Goal: Find specific page/section: Find specific page/section

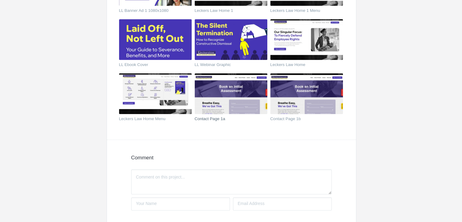
scroll to position [334, 0]
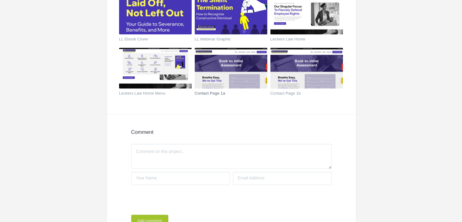
click at [212, 78] on img at bounding box center [231, 68] width 73 height 41
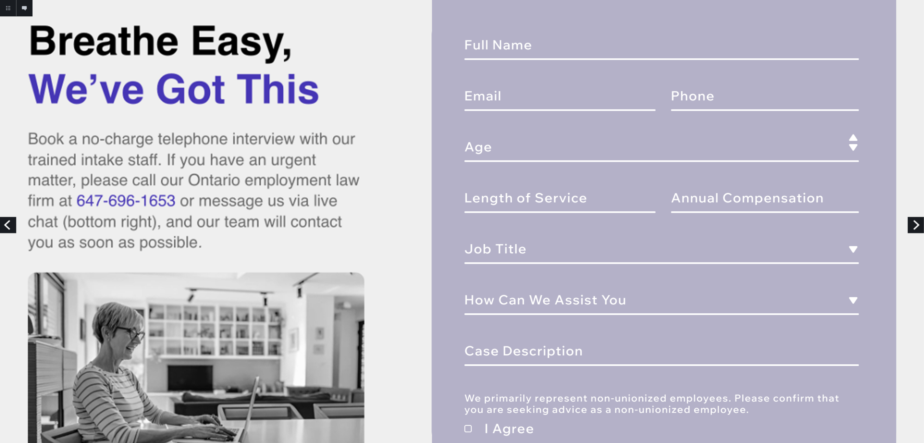
scroll to position [304, 0]
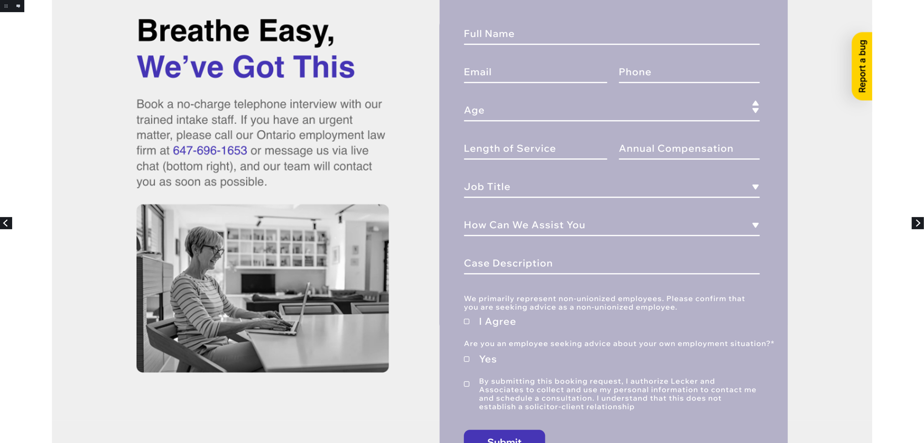
drag, startPoint x: 435, startPoint y: 0, endPoint x: 371, endPoint y: 276, distance: 283.4
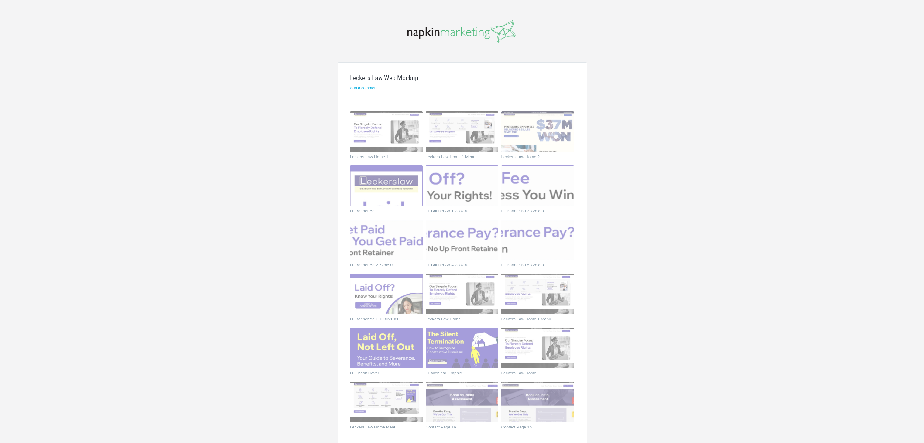
scroll to position [247, 0]
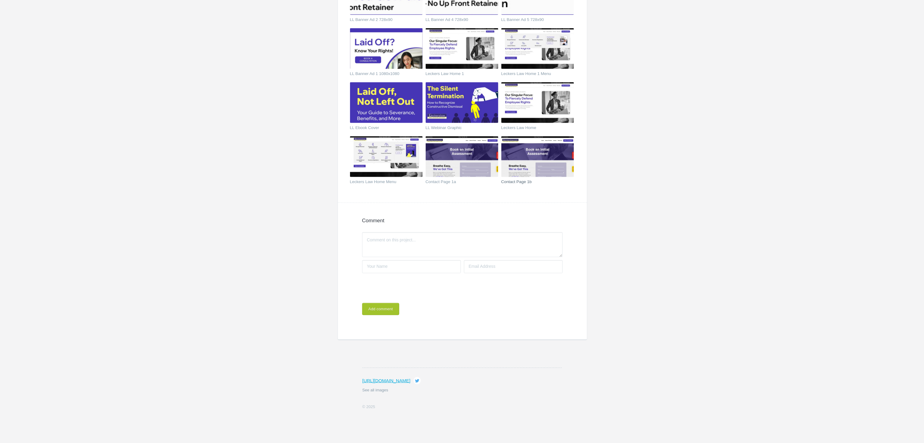
click at [524, 156] on img at bounding box center [537, 156] width 73 height 41
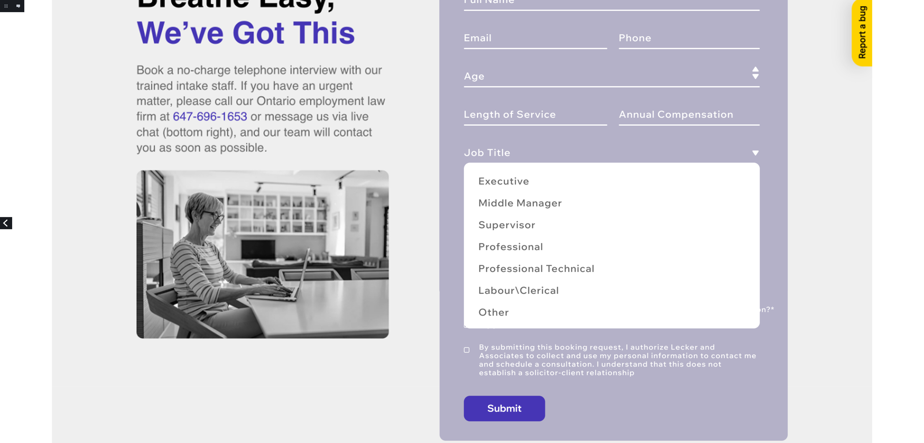
scroll to position [364, 0]
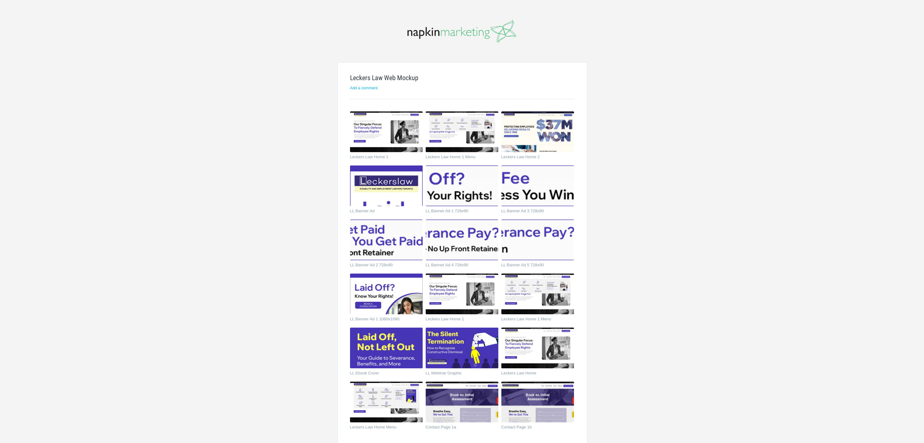
scroll to position [247, 0]
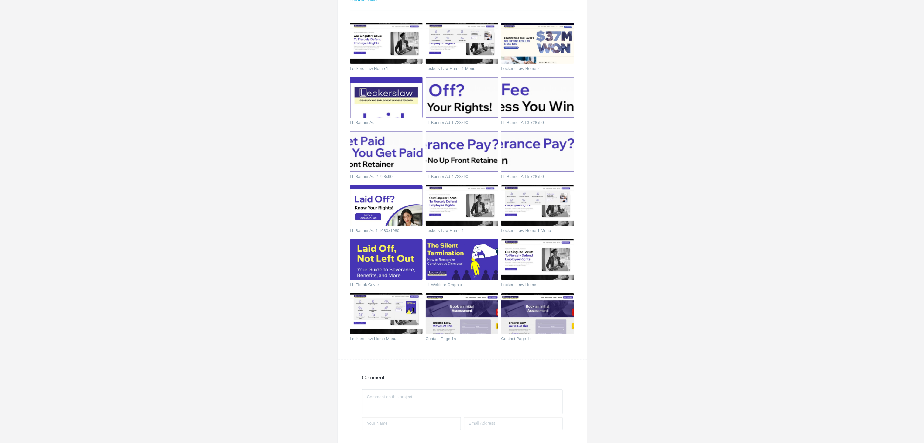
scroll to position [243, 0]
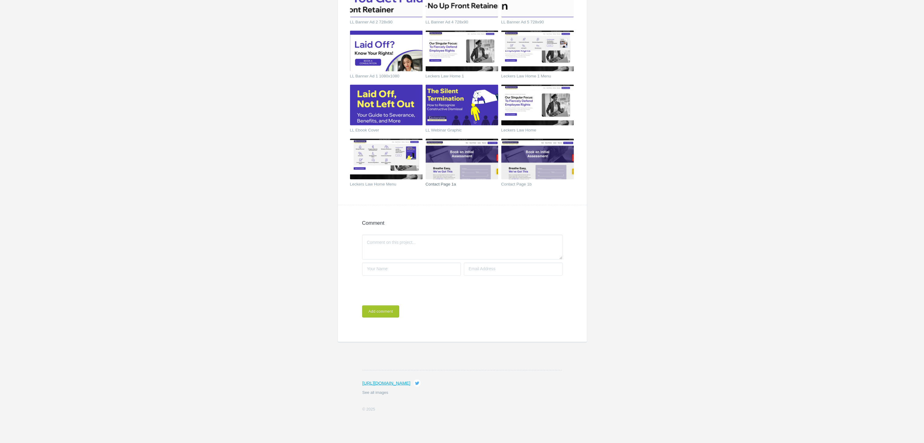
click at [453, 171] on img at bounding box center [462, 159] width 73 height 41
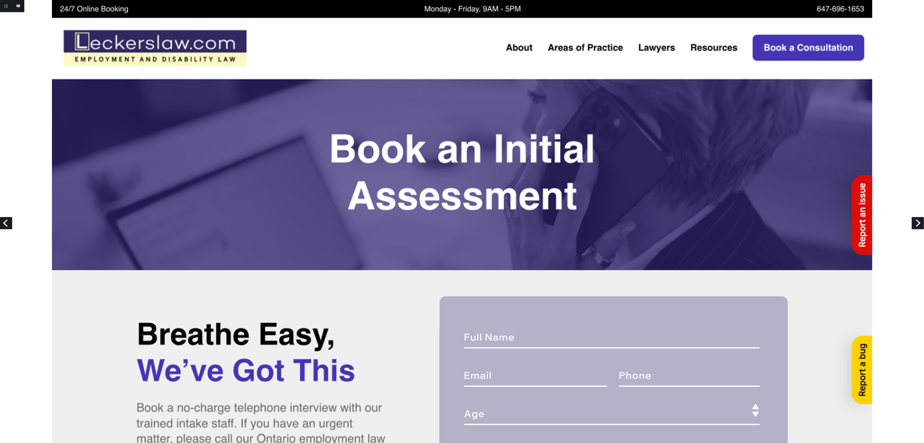
scroll to position [121, 0]
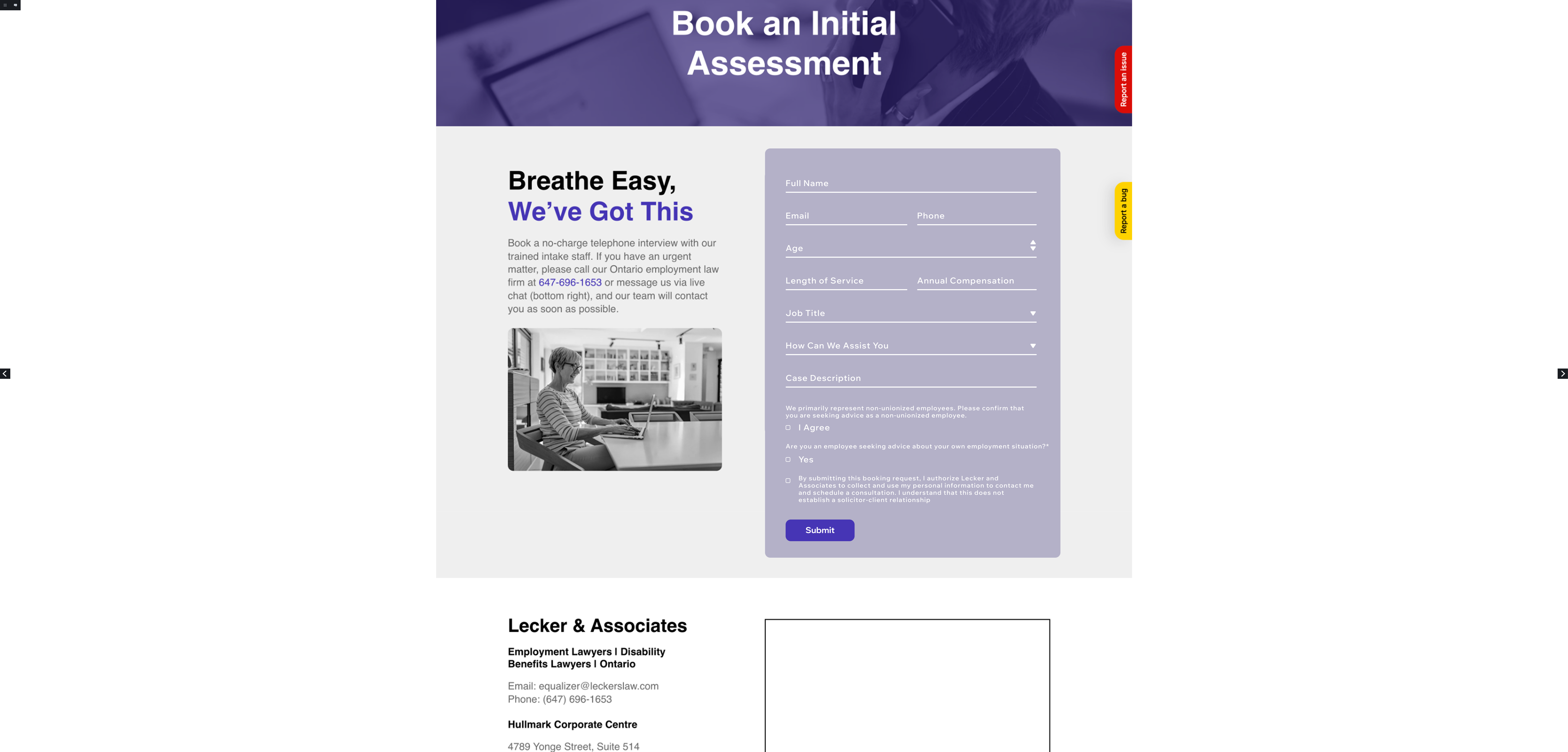
drag, startPoint x: 791, startPoint y: 0, endPoint x: 170, endPoint y: 197, distance: 651.5
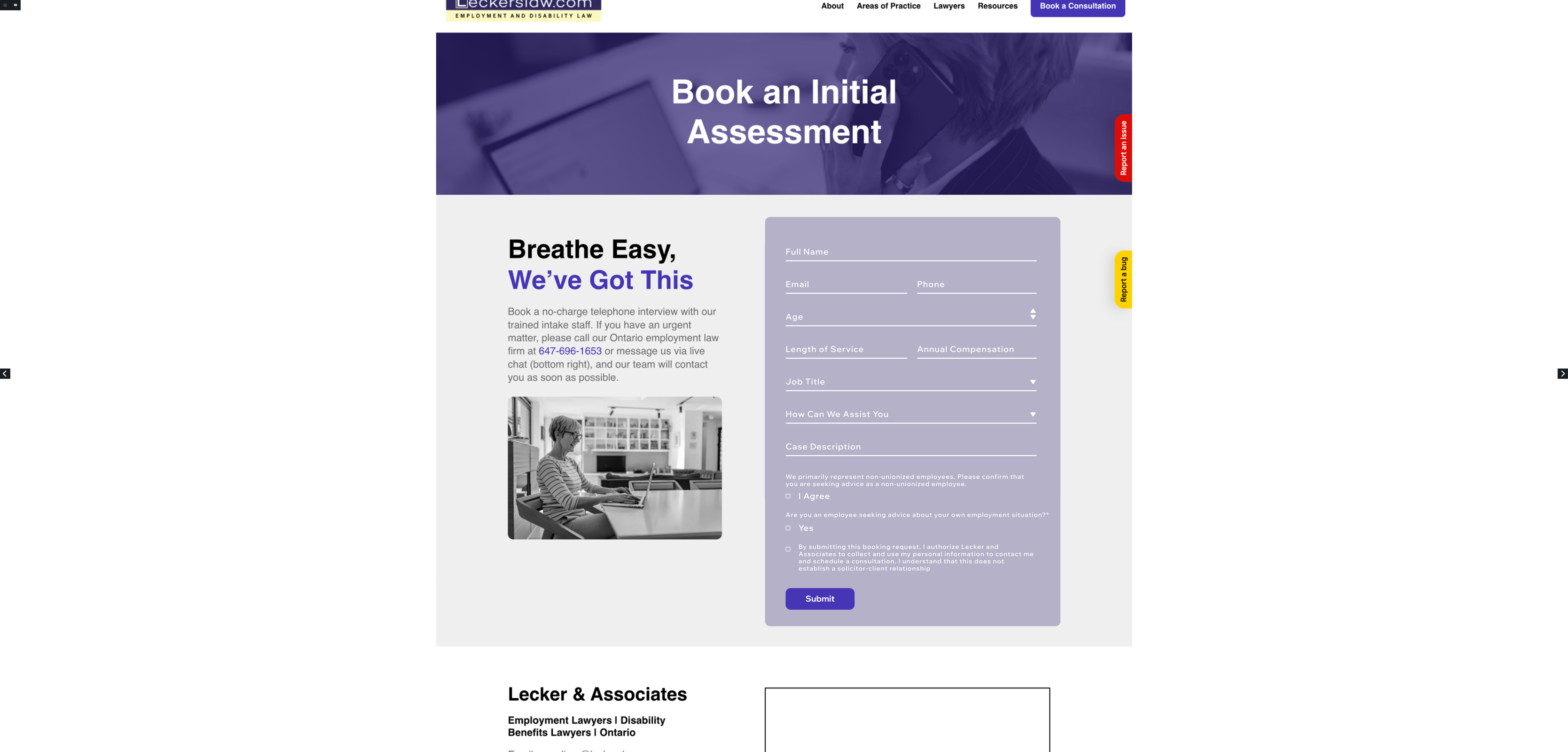
scroll to position [0, 0]
